Goal: Task Accomplishment & Management: Use online tool/utility

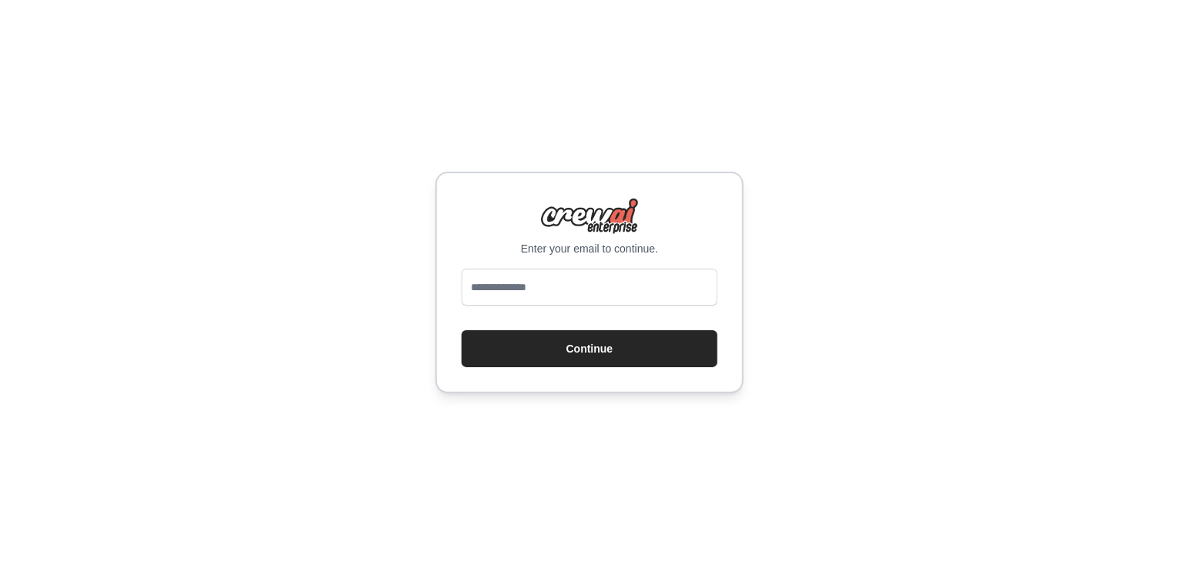
type input "**********"
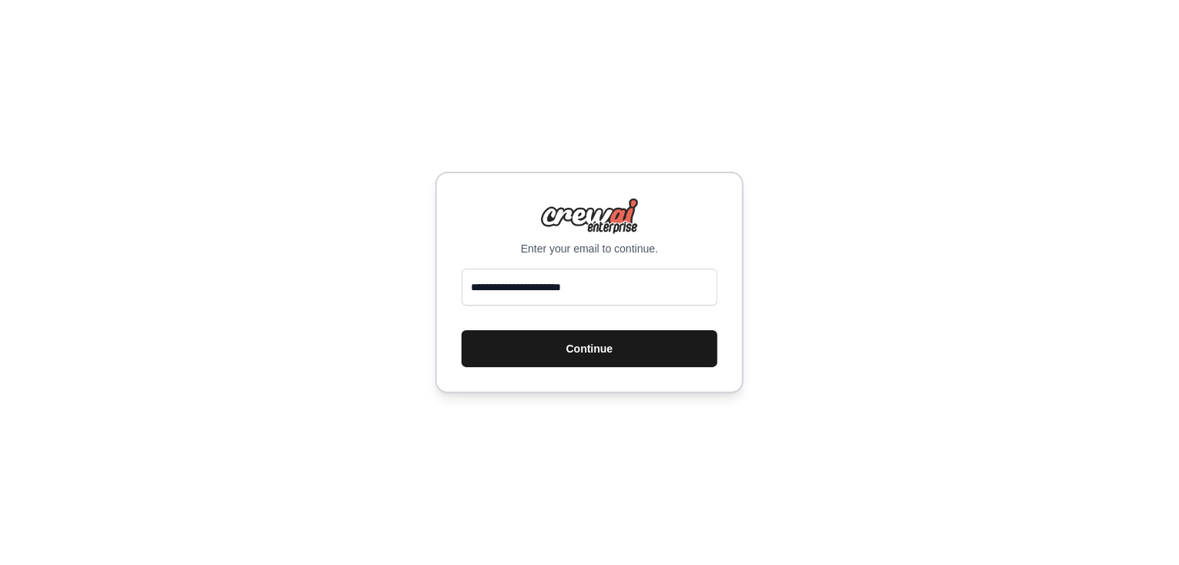
click at [592, 362] on button "Continue" at bounding box center [589, 348] width 256 height 37
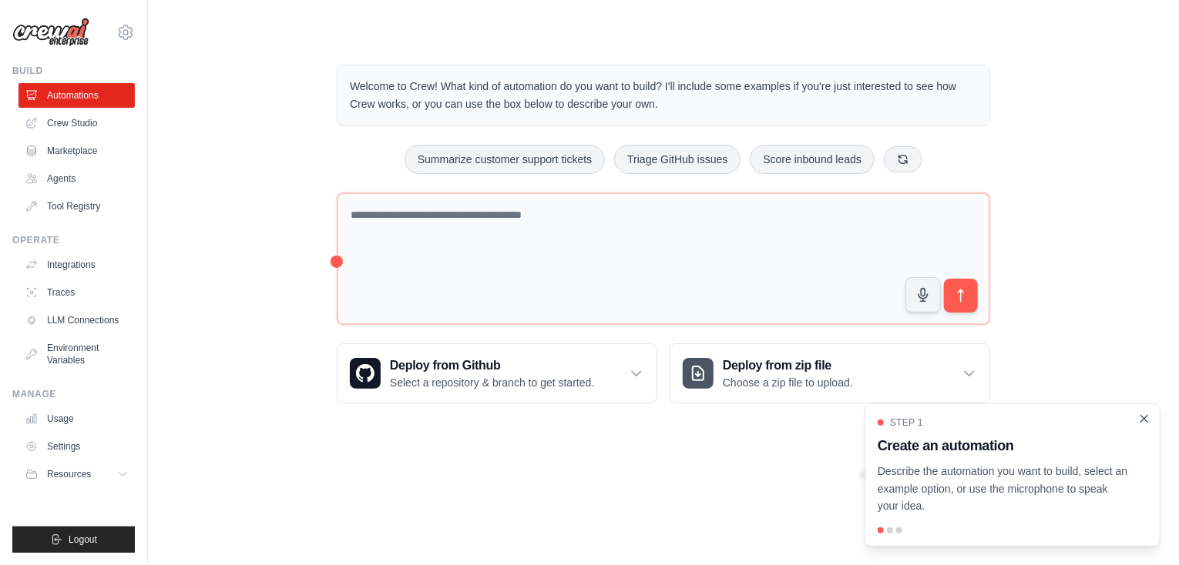
click at [1143, 426] on icon "Close walkthrough" at bounding box center [1144, 419] width 14 height 14
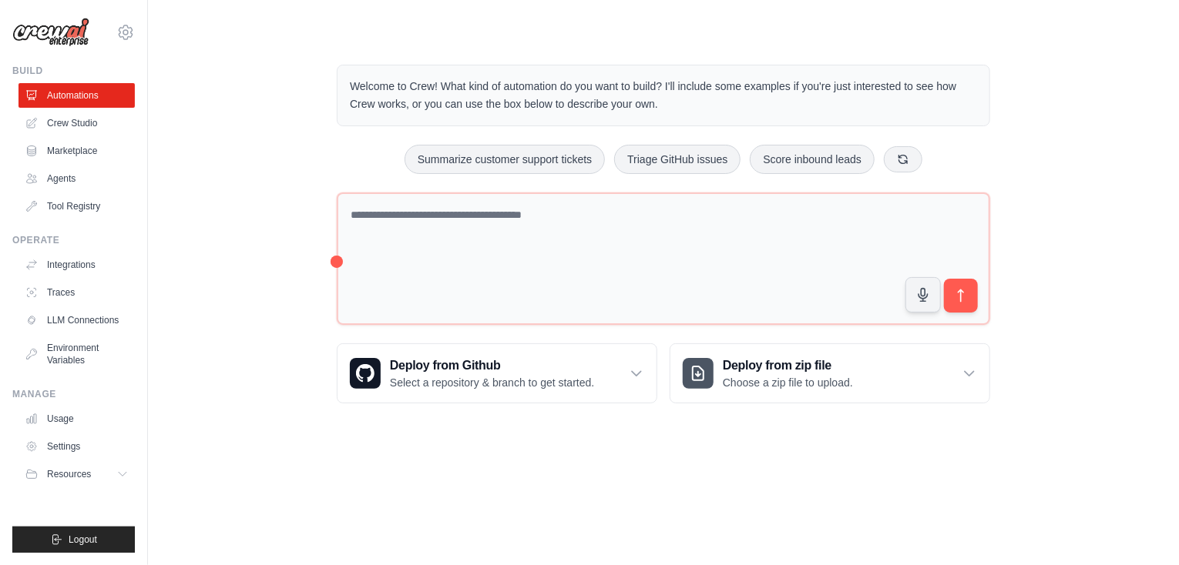
click at [243, 284] on div "Welcome to Crew! What kind of automation do you want to build? I'll include som…" at bounding box center [663, 234] width 981 height 388
click at [76, 124] on link "Crew Studio" at bounding box center [78, 123] width 116 height 25
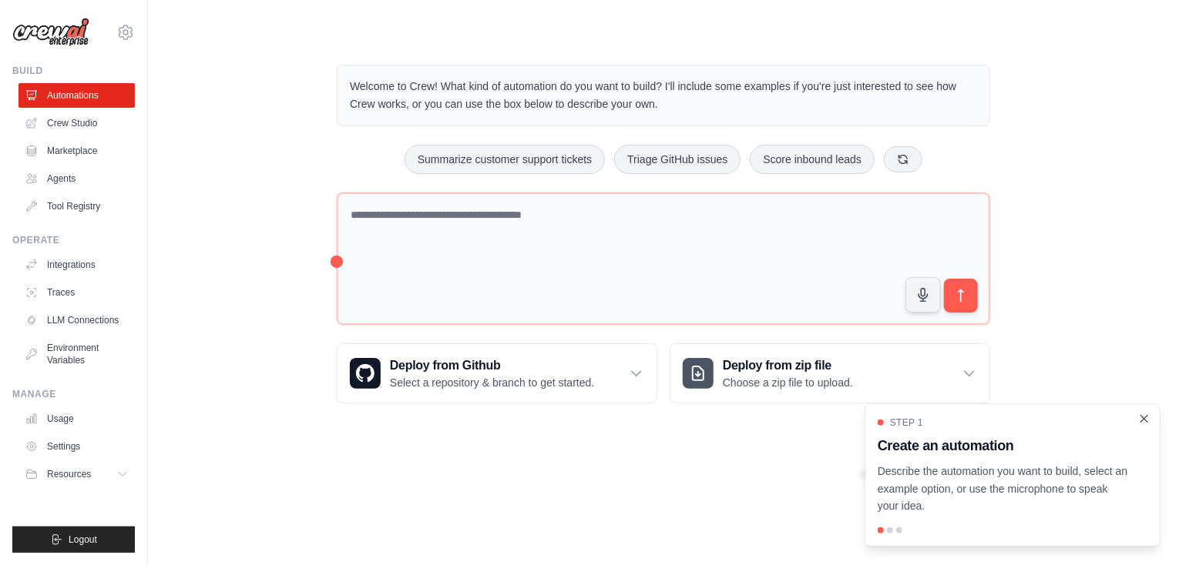
click at [1146, 418] on icon "Close walkthrough" at bounding box center [1144, 419] width 14 height 14
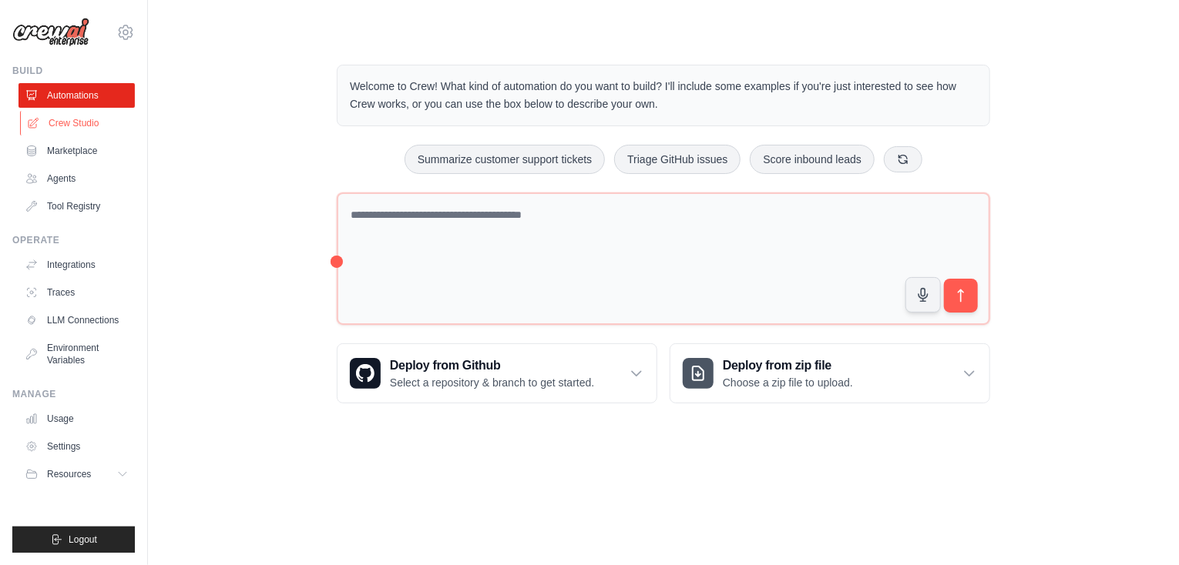
click at [89, 127] on link "Crew Studio" at bounding box center [78, 123] width 116 height 25
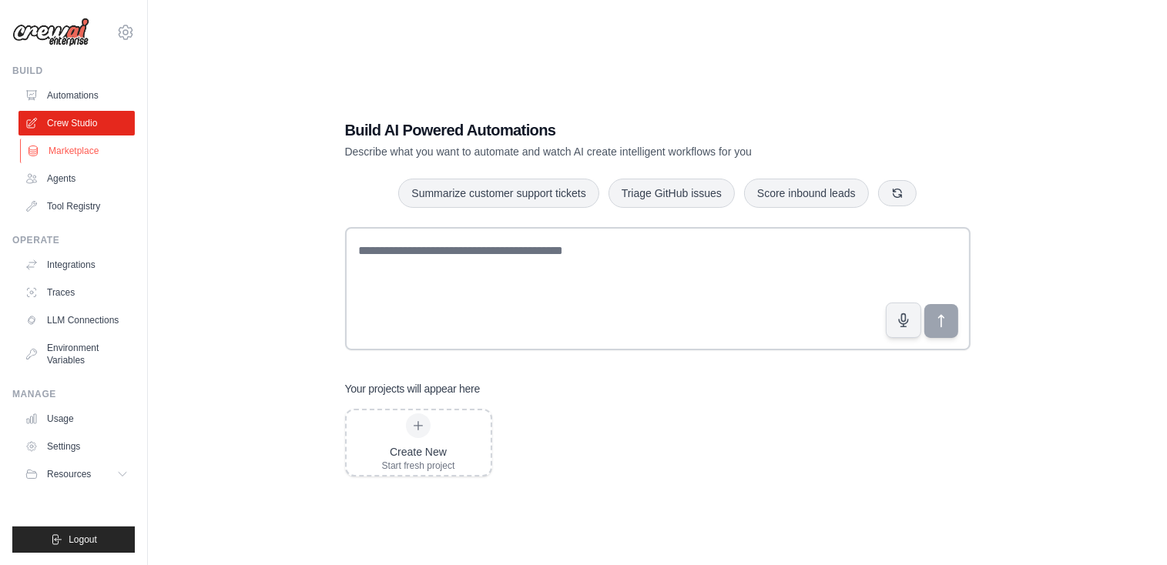
click at [66, 149] on link "Marketplace" at bounding box center [78, 151] width 116 height 25
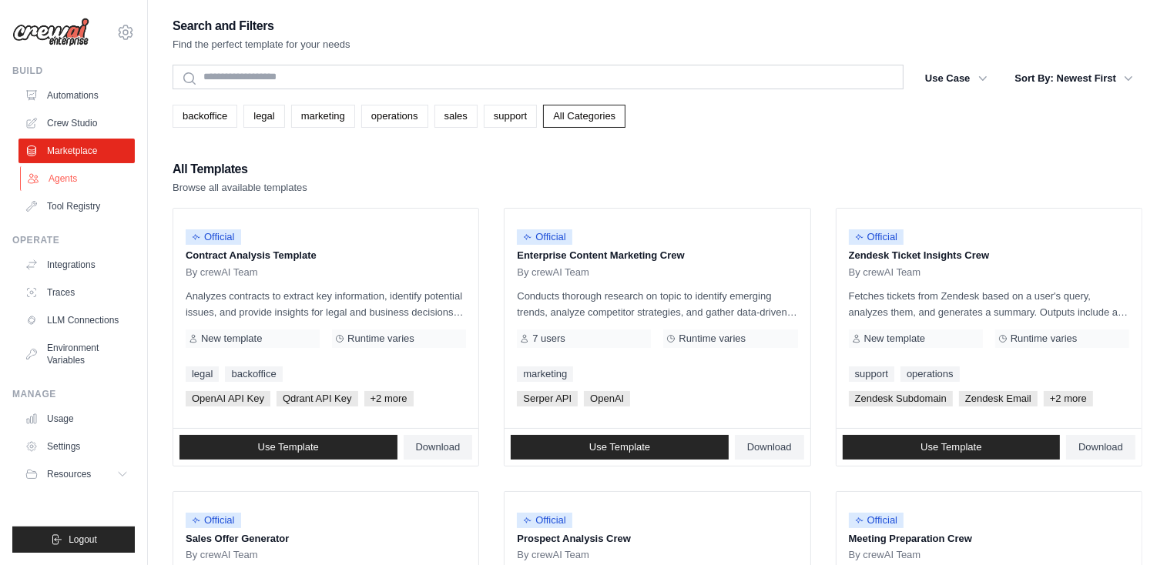
click at [74, 173] on link "Agents" at bounding box center [78, 178] width 116 height 25
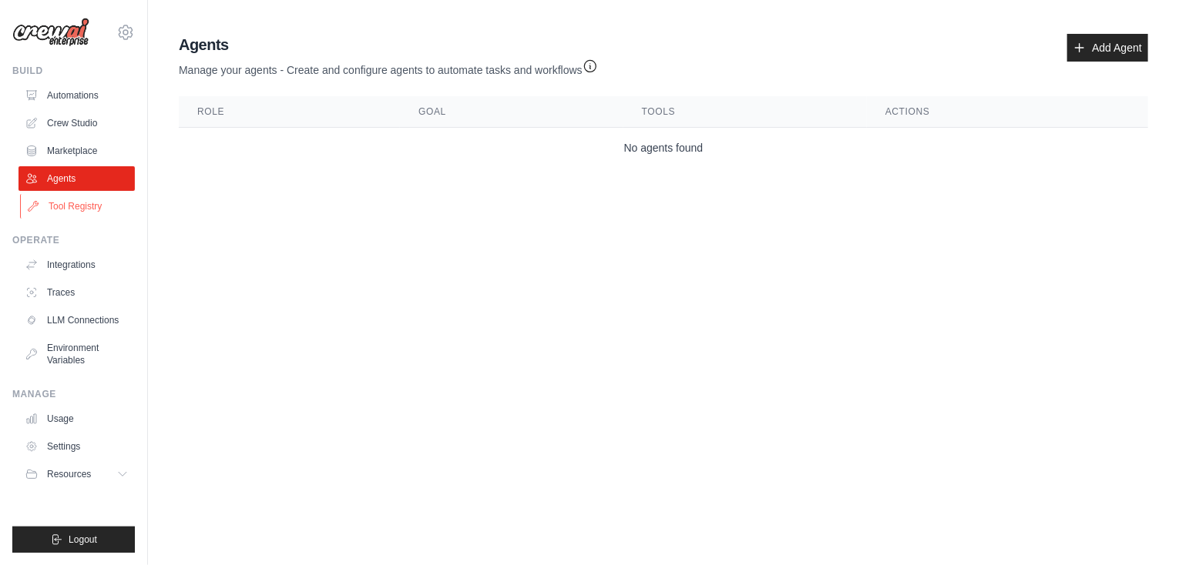
click at [64, 209] on link "Tool Registry" at bounding box center [78, 206] width 116 height 25
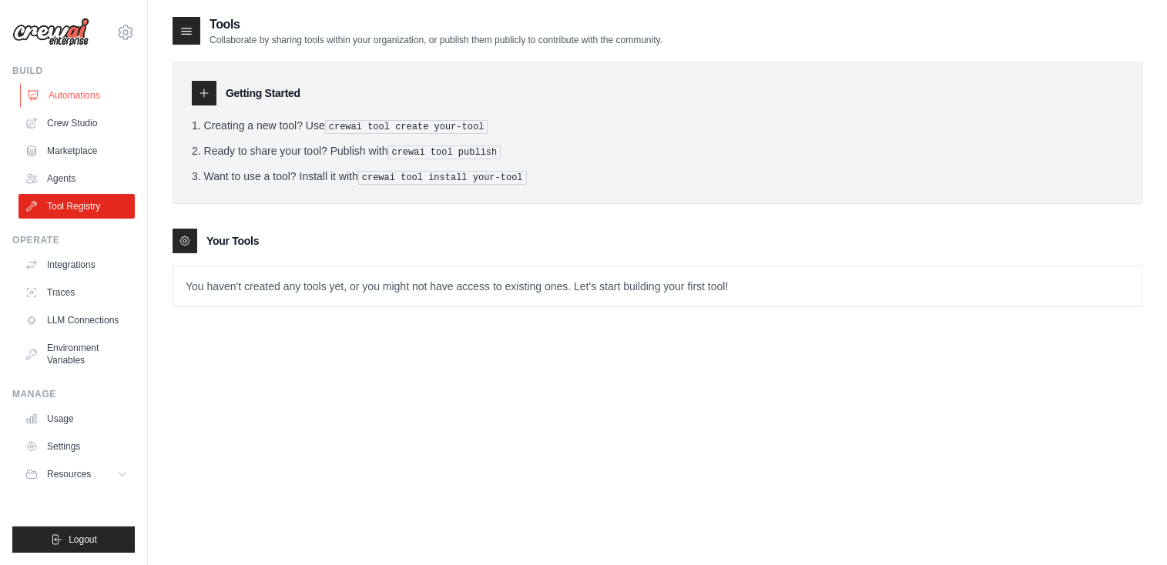
click at [93, 90] on link "Automations" at bounding box center [78, 95] width 116 height 25
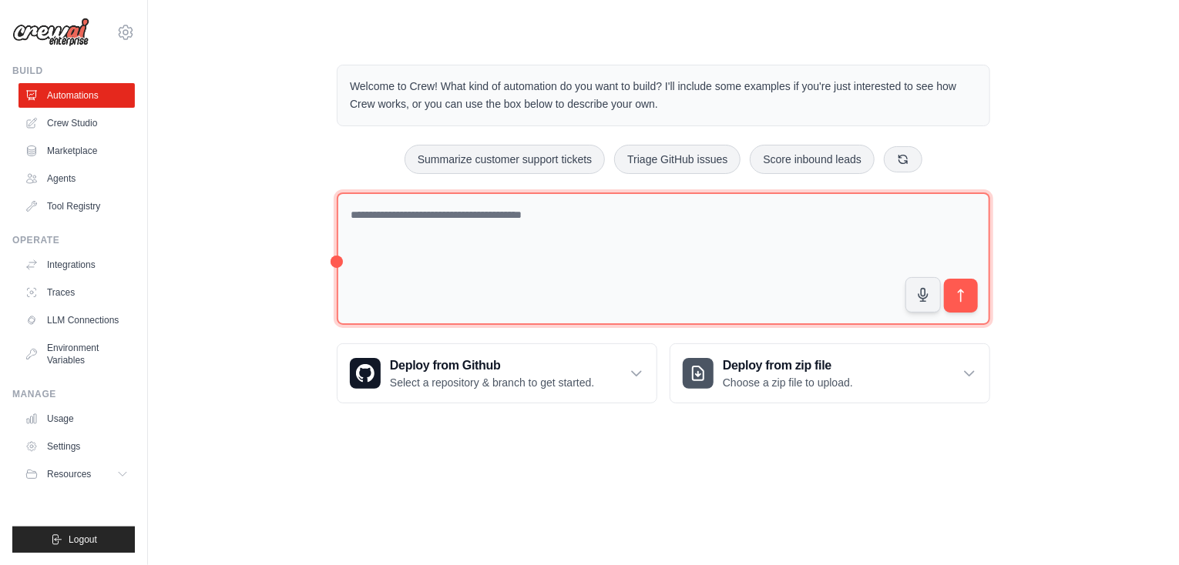
click at [451, 259] on textarea at bounding box center [663, 259] width 653 height 133
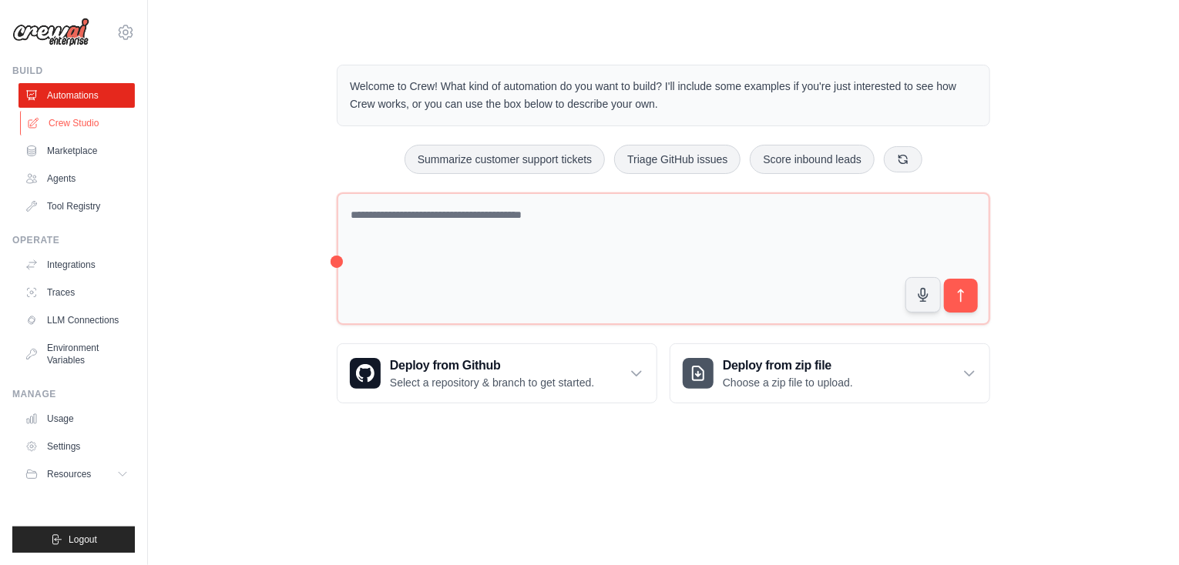
click at [84, 121] on link "Crew Studio" at bounding box center [78, 123] width 116 height 25
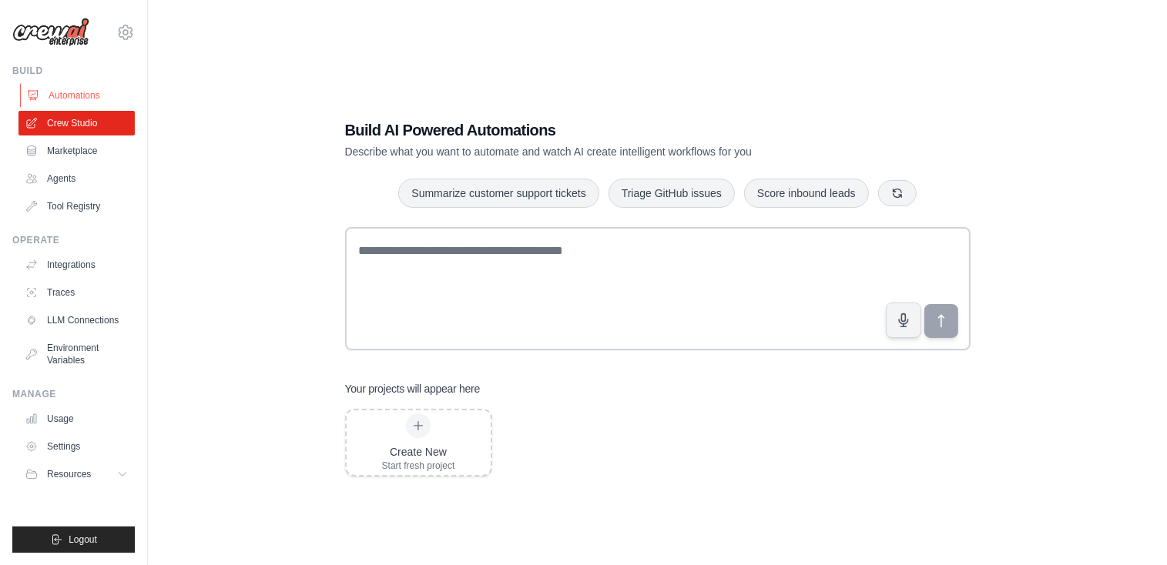
click at [67, 89] on link "Automations" at bounding box center [78, 95] width 116 height 25
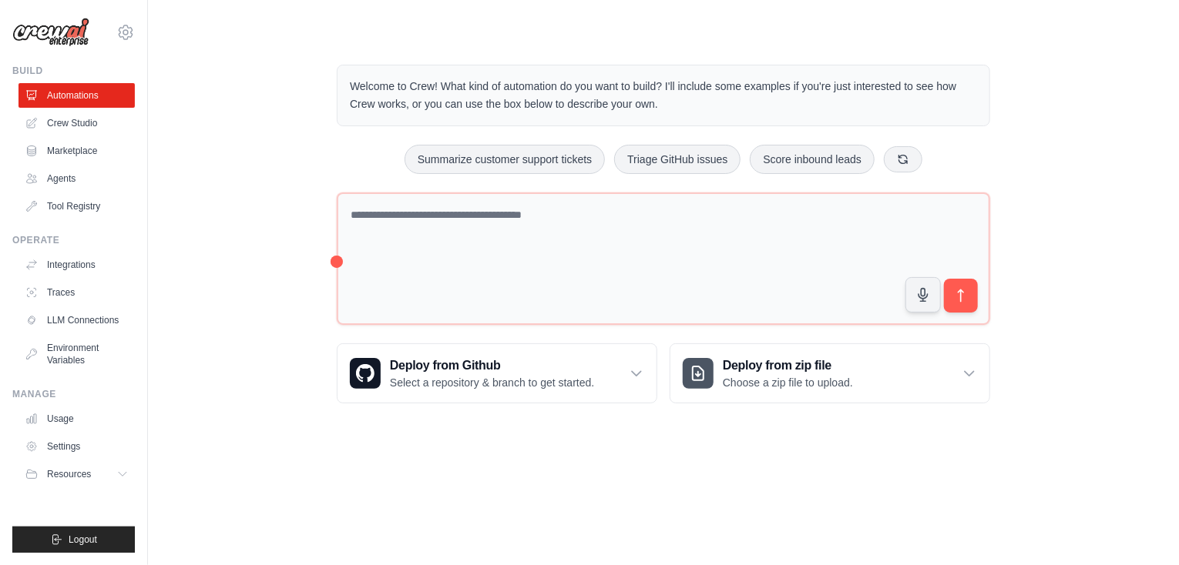
click at [279, 226] on div "Welcome to Crew! What kind of automation do you want to build? I'll include som…" at bounding box center [663, 234] width 981 height 388
